Goal: Information Seeking & Learning: Learn about a topic

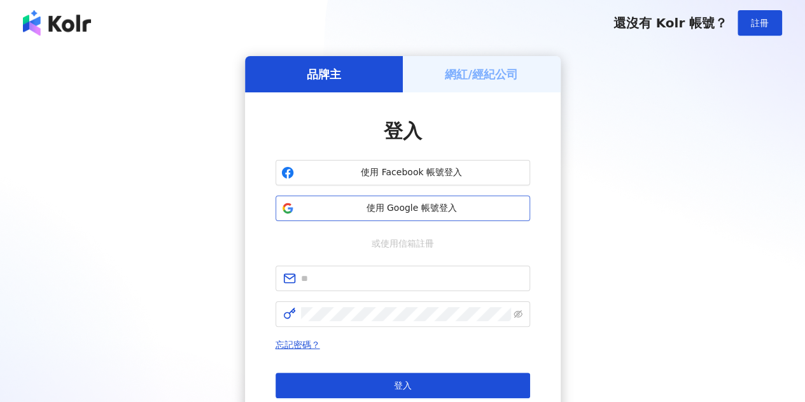
click at [407, 209] on span "使用 Google 帳號登入" at bounding box center [411, 208] width 225 height 13
click at [423, 208] on span "使用 Google 帳號登入" at bounding box center [411, 208] width 225 height 13
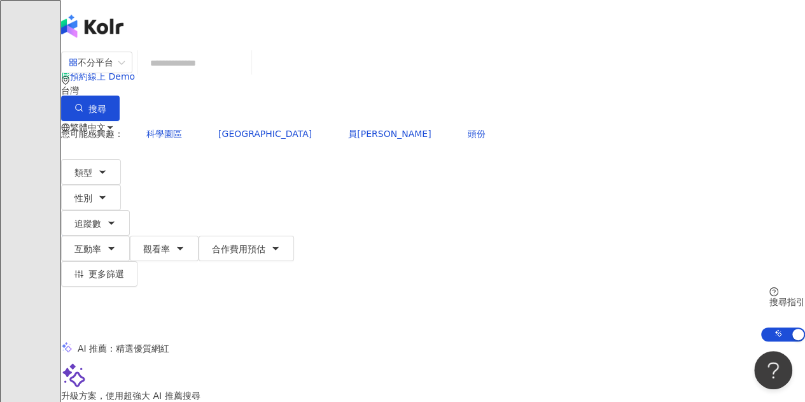
click at [246, 74] on input "search" at bounding box center [194, 63] width 103 height 24
type input "**"
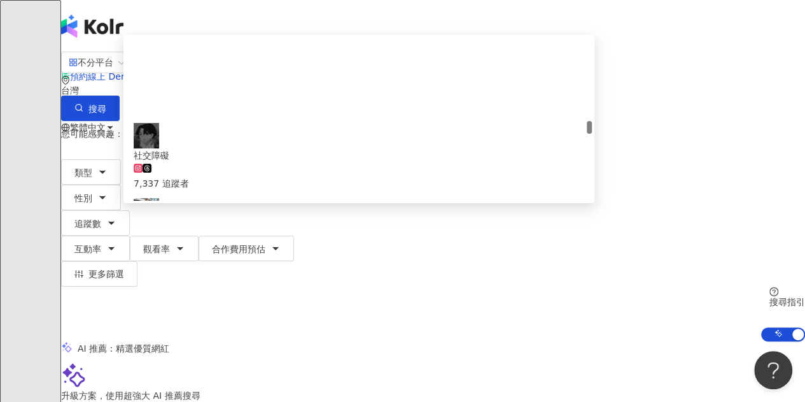
scroll to position [1103, 0]
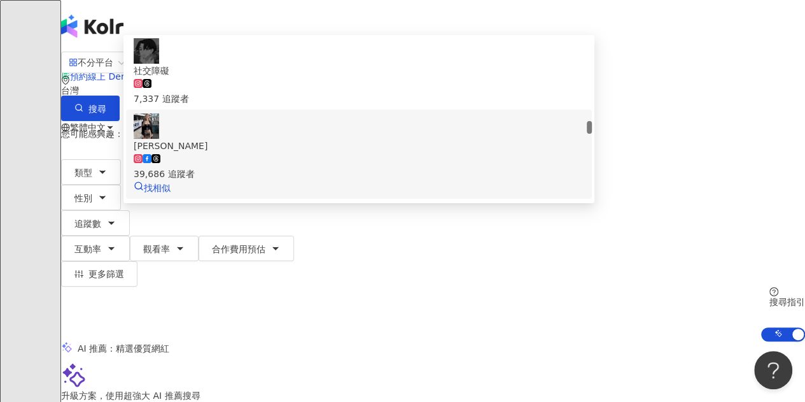
click at [335, 153] on span "[PERSON_NAME]" at bounding box center [359, 146] width 451 height 14
